Goal: Task Accomplishment & Management: Complete application form

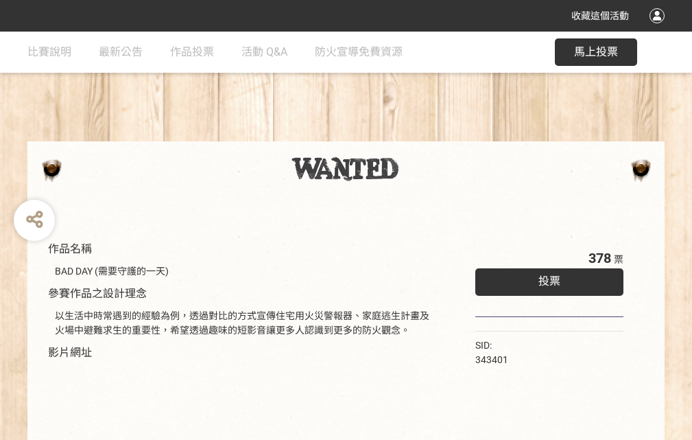
click at [659, 29] on div "收藏這個活動" at bounding box center [346, 16] width 692 height 32
click at [429, 135] on div "作品名稱 BAD DAY (需要守護的一天) 參賽作品之設計理念 以生活中時常遇到的經驗為例，透過對比的方式宣傳住宅用火災警報器、家庭逃生計畫及火場中避難求生…" at bounding box center [346, 320] width 692 height 577
click at [546, 278] on span "投票" at bounding box center [549, 280] width 22 height 13
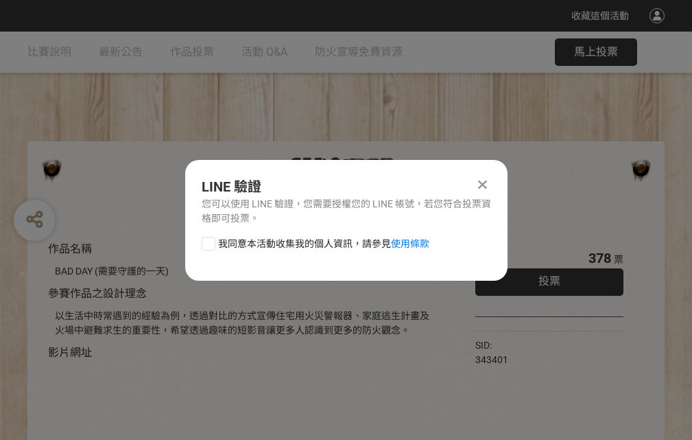
click at [207, 241] on div at bounding box center [209, 244] width 14 height 14
checkbox input "true"
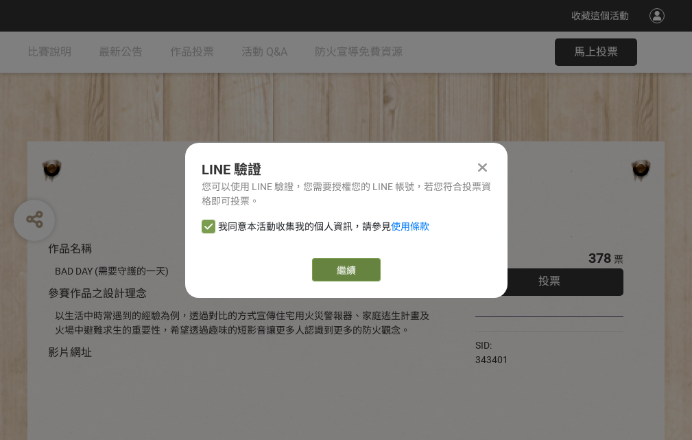
click at [345, 269] on link "繼續" at bounding box center [346, 269] width 69 height 23
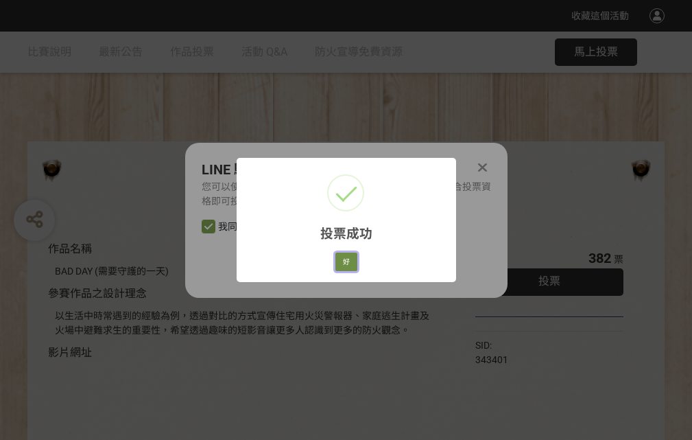
click at [342, 259] on button "好" at bounding box center [346, 261] width 22 height 19
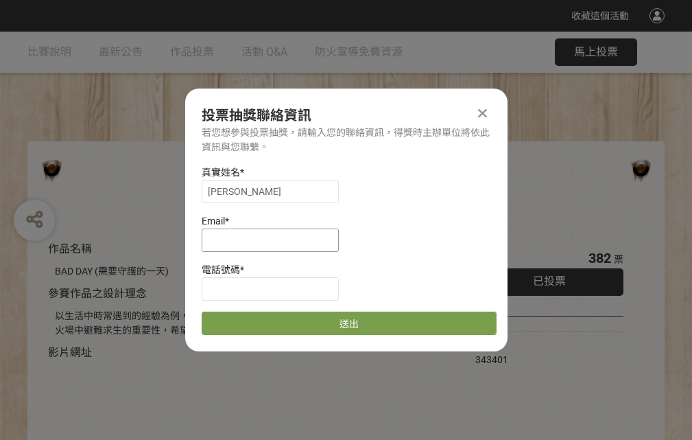
click at [274, 239] on input at bounding box center [270, 239] width 137 height 23
type input "[EMAIL_ADDRESS][DOMAIN_NAME]"
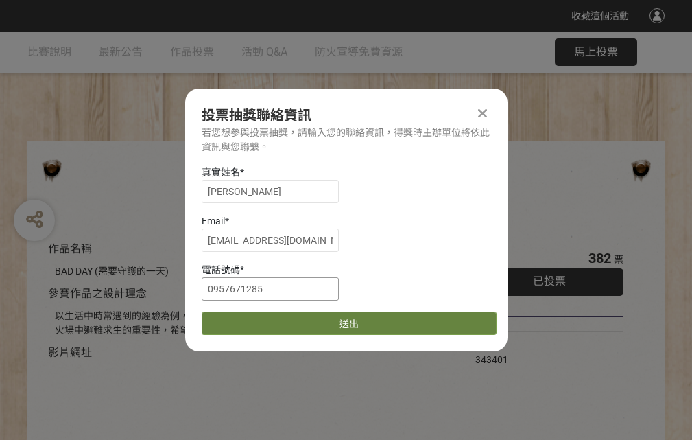
type input "0957671285"
click at [241, 318] on button "送出" at bounding box center [349, 322] width 295 height 23
